Goal: Transaction & Acquisition: Purchase product/service

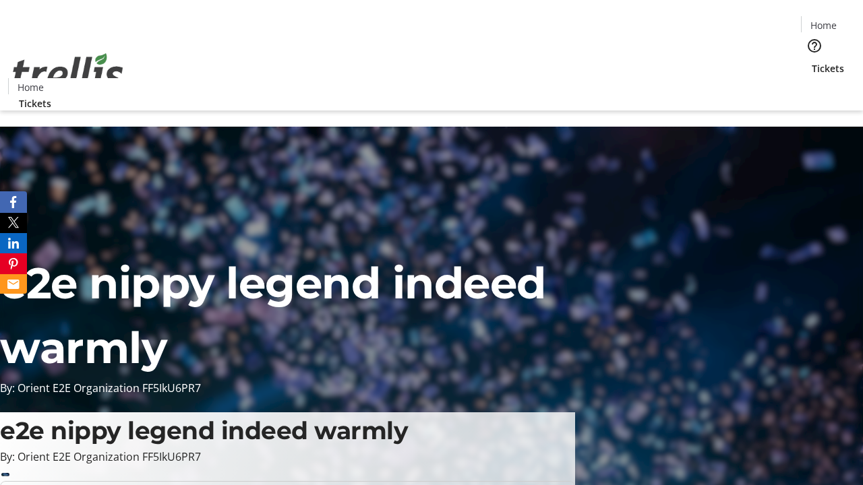
click at [812, 61] on span "Tickets" at bounding box center [828, 68] width 32 height 14
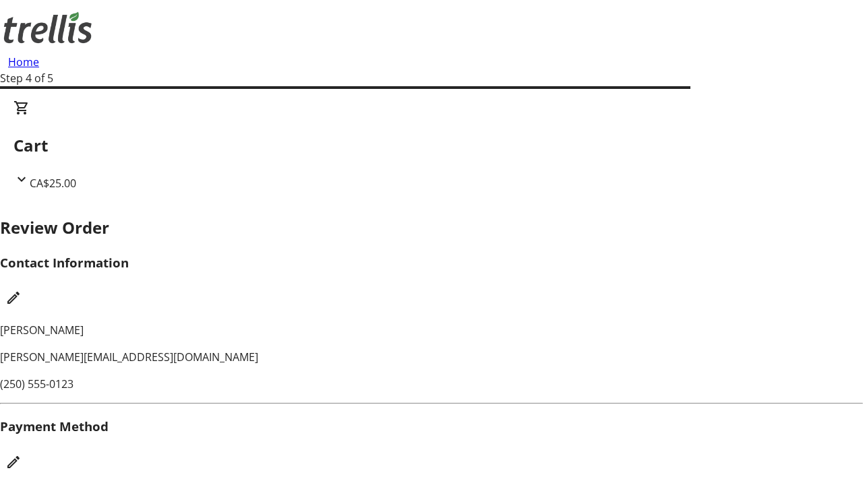
click at [22, 454] on mat-icon "Edit Payment Method" at bounding box center [13, 462] width 16 height 16
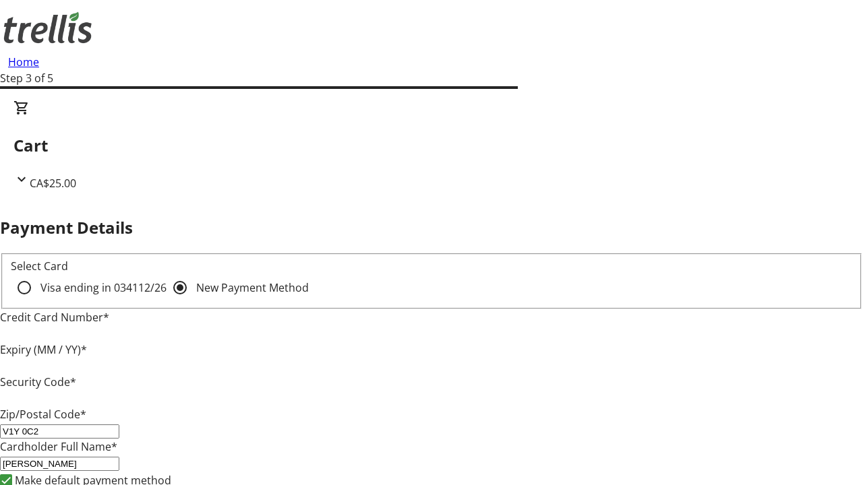
type input "V1Y 0C2"
